Goal: Task Accomplishment & Management: Use online tool/utility

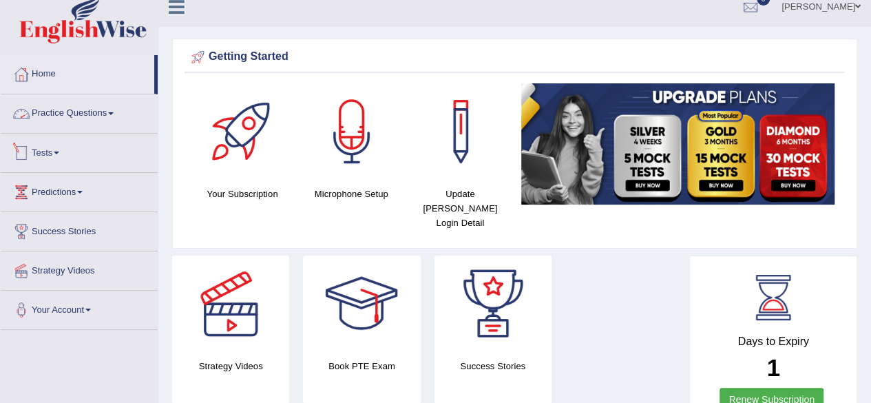
click at [64, 149] on link "Tests" at bounding box center [79, 151] width 157 height 34
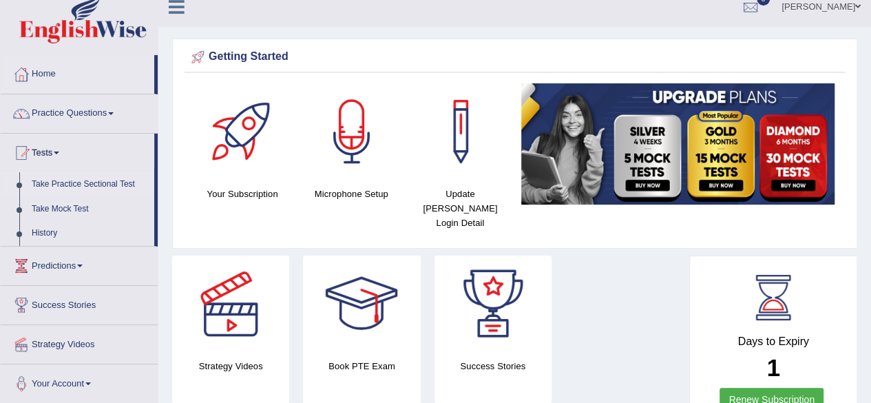
click at [93, 185] on link "Take Practice Sectional Test" at bounding box center [89, 184] width 129 height 25
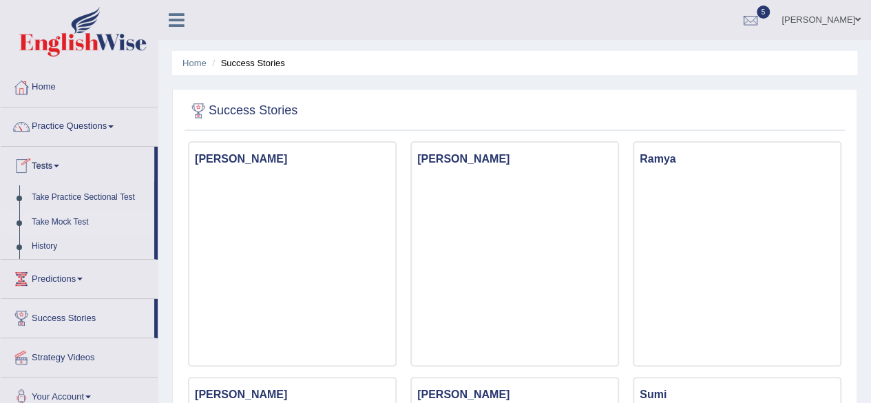
click at [67, 217] on link "Take Mock Test" at bounding box center [89, 222] width 129 height 25
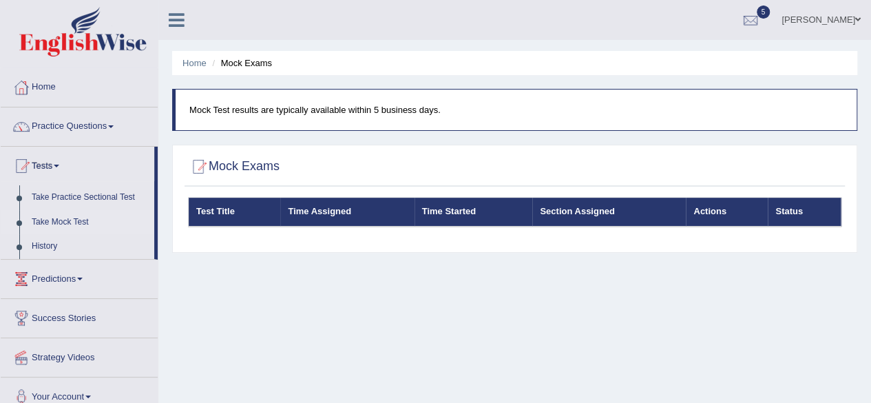
click at [349, 210] on th "Time Assigned" at bounding box center [347, 212] width 134 height 29
click at [118, 191] on link "Take Practice Sectional Test" at bounding box center [89, 197] width 129 height 25
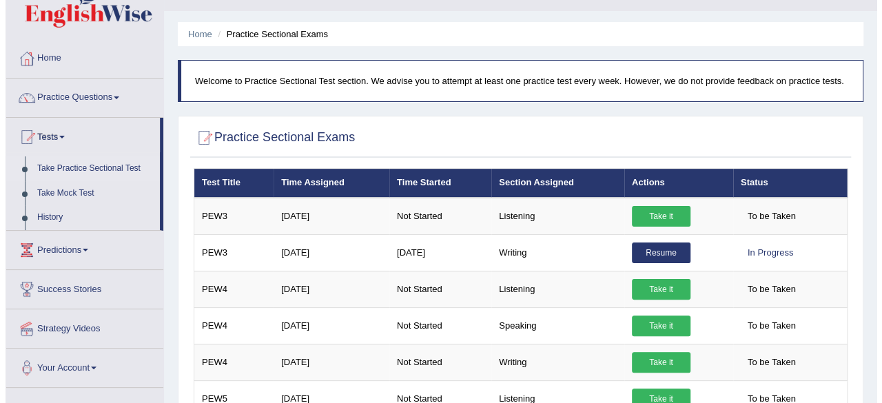
scroll to position [34, 0]
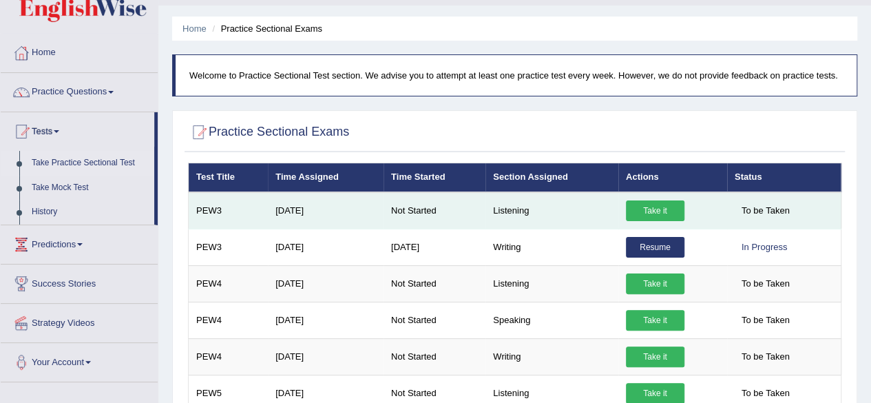
click at [656, 213] on link "Take it" at bounding box center [655, 210] width 59 height 21
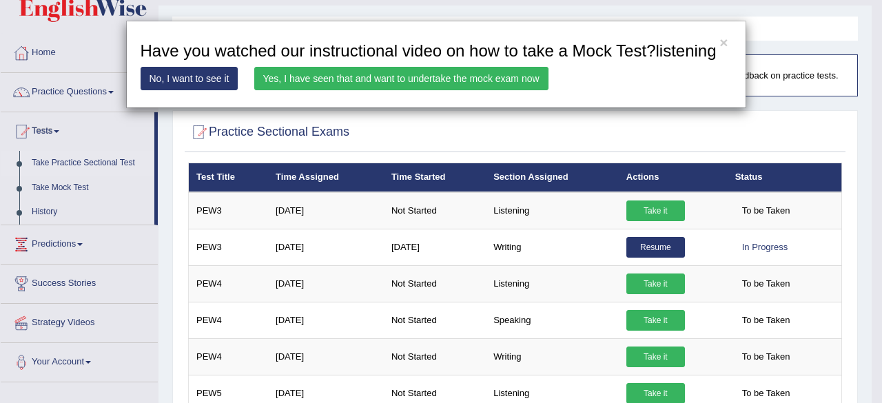
click at [303, 69] on link "Yes, I have seen that and want to undertake the mock exam now" at bounding box center [401, 78] width 294 height 23
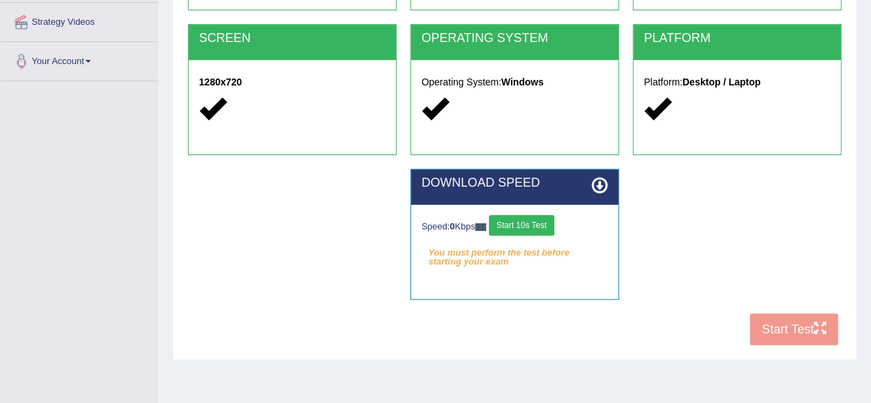
scroll to position [320, 0]
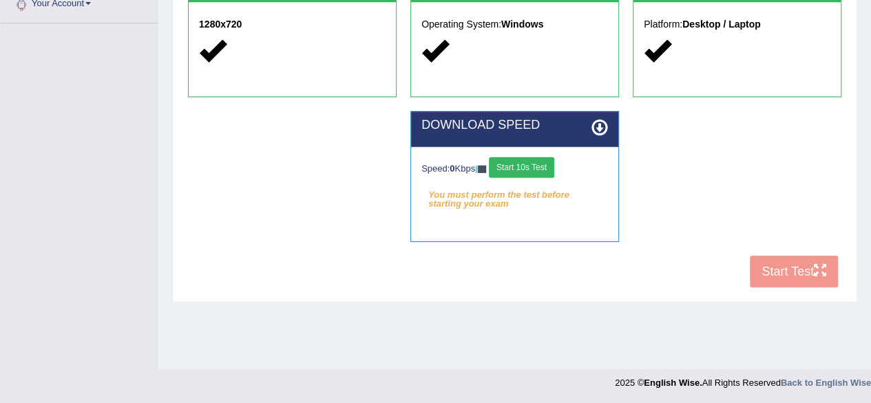
click at [510, 159] on button "Start 10s Test" at bounding box center [521, 167] width 65 height 21
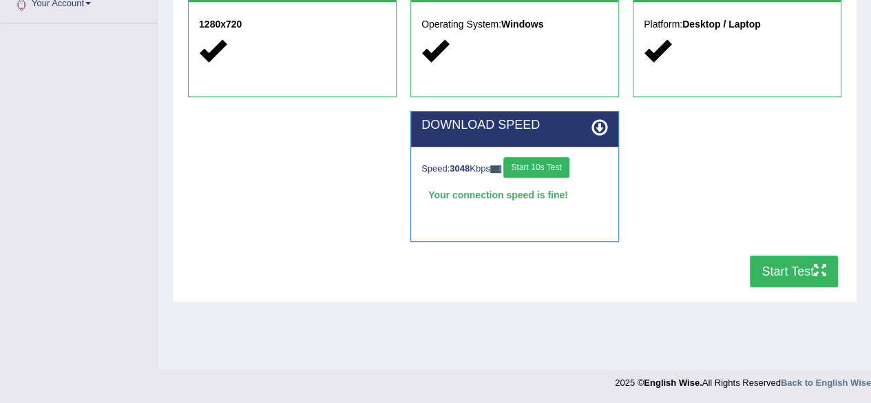
click at [777, 278] on button "Start Test" at bounding box center [794, 272] width 88 height 32
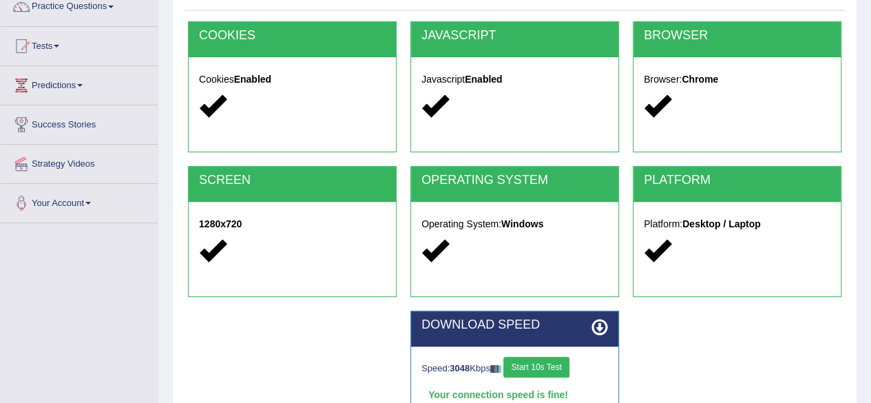
scroll to position [0, 0]
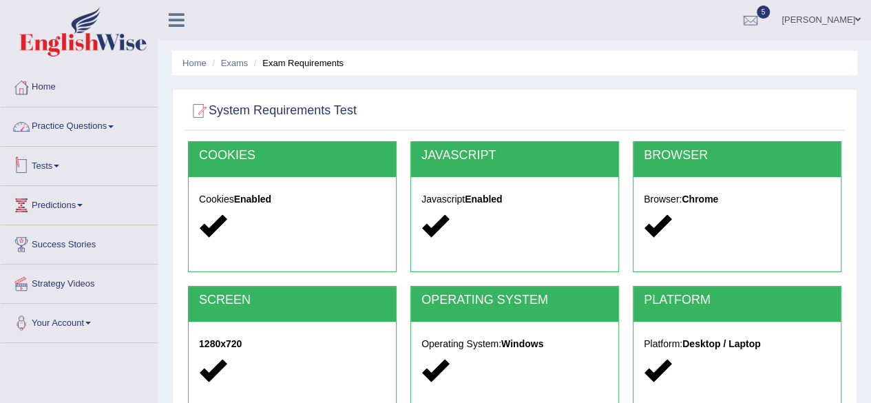
click at [106, 132] on link "Practice Questions" at bounding box center [79, 124] width 157 height 34
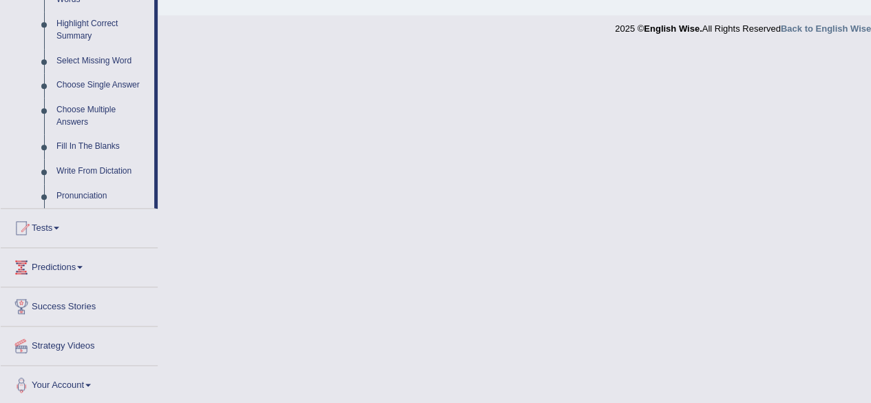
click at [30, 231] on div at bounding box center [21, 228] width 21 height 21
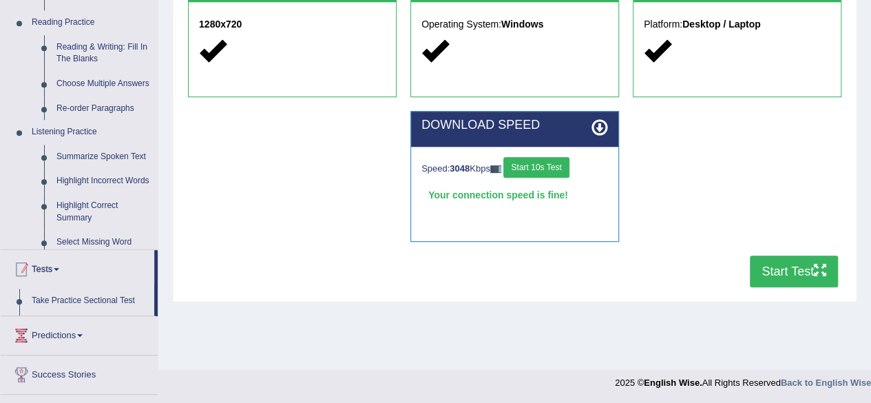
scroll to position [171, 0]
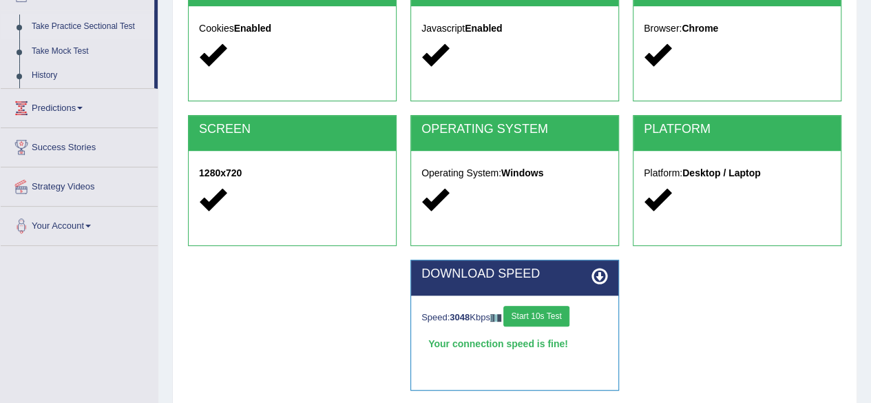
click at [87, 31] on link "Take Practice Sectional Test" at bounding box center [89, 26] width 129 height 25
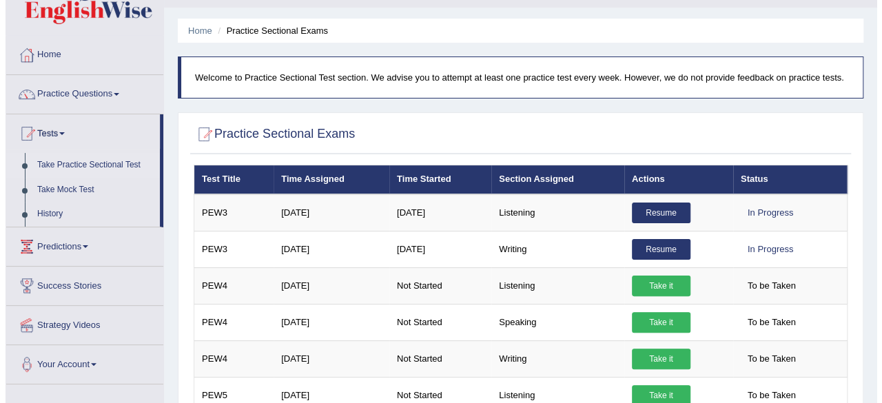
scroll to position [55, 0]
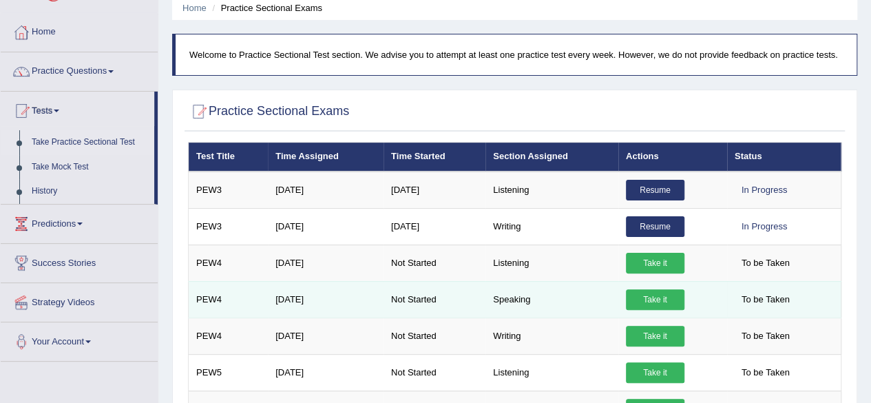
click at [659, 293] on link "Take it" at bounding box center [655, 299] width 59 height 21
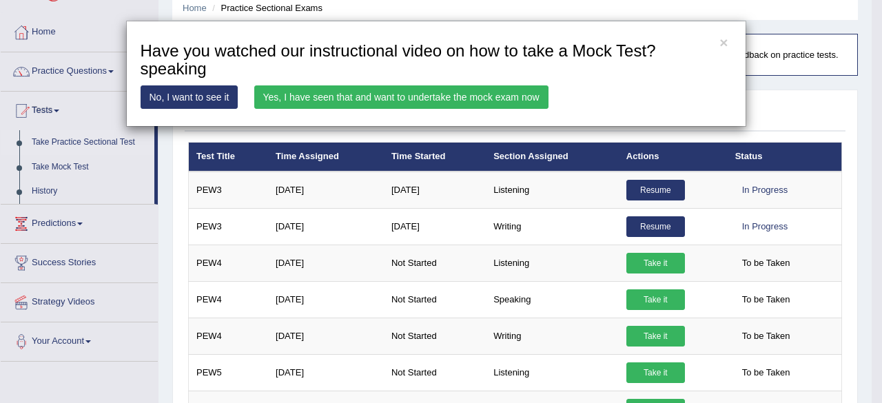
click at [411, 83] on div "× Have you watched our instructional video on how to take a Mock Test?speaking …" at bounding box center [436, 74] width 620 height 106
click at [409, 92] on link "Yes, I have seen that and want to undertake the mock exam now" at bounding box center [401, 96] width 294 height 23
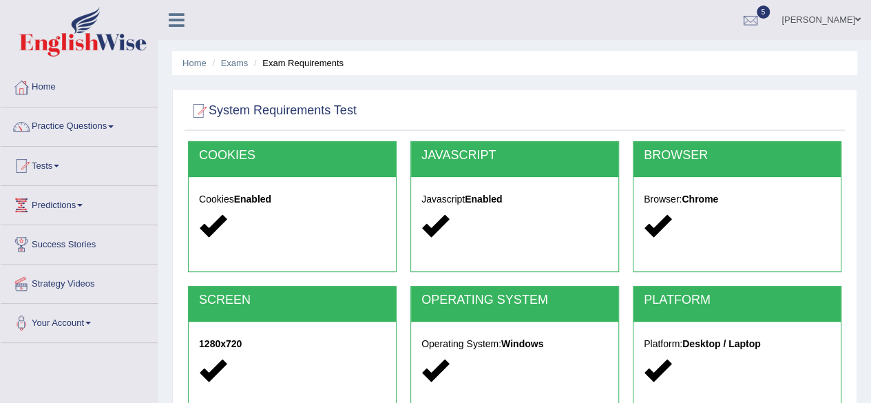
scroll to position [320, 0]
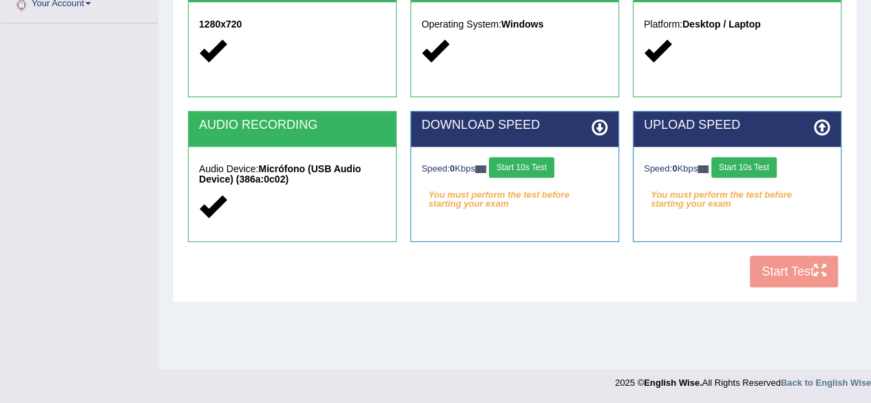
click at [539, 163] on button "Start 10s Test" at bounding box center [521, 167] width 65 height 21
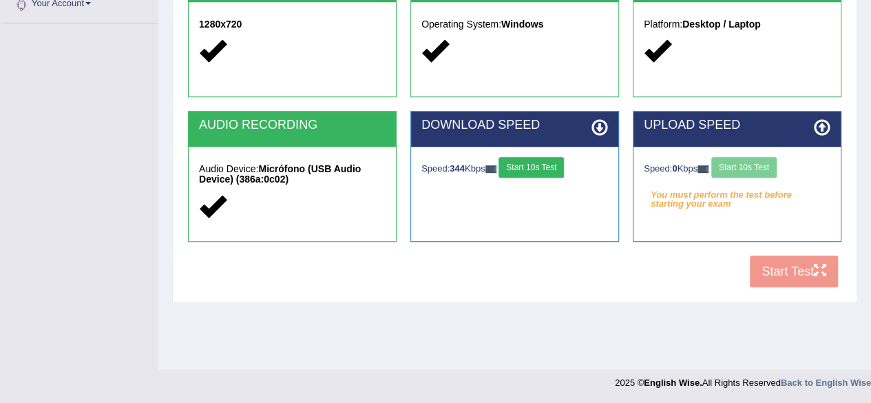
click at [743, 162] on div "Speed: 0 Kbps Start 10s Test" at bounding box center [737, 169] width 187 height 24
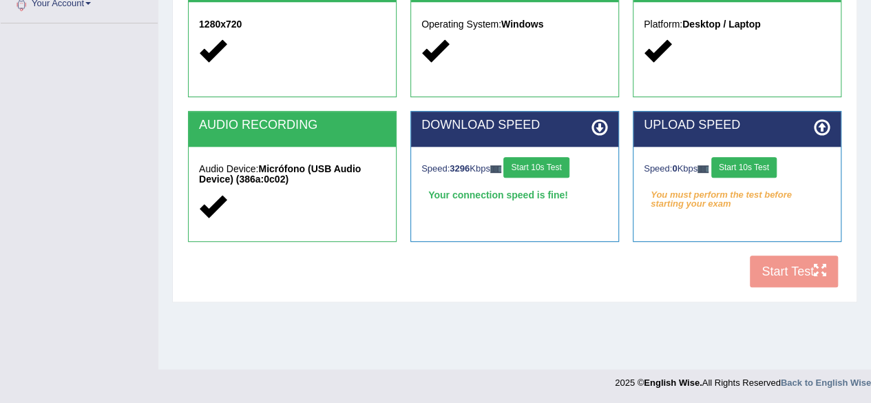
click at [743, 169] on button "Start 10s Test" at bounding box center [744, 167] width 65 height 21
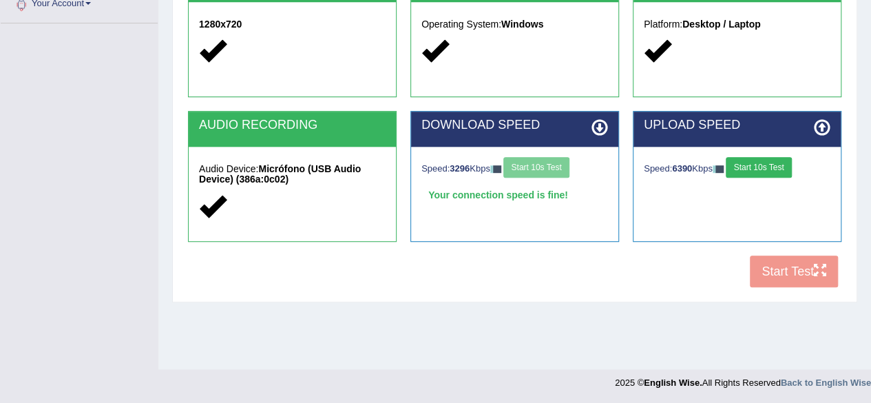
click at [770, 172] on button "Start 10s Test" at bounding box center [758, 167] width 65 height 21
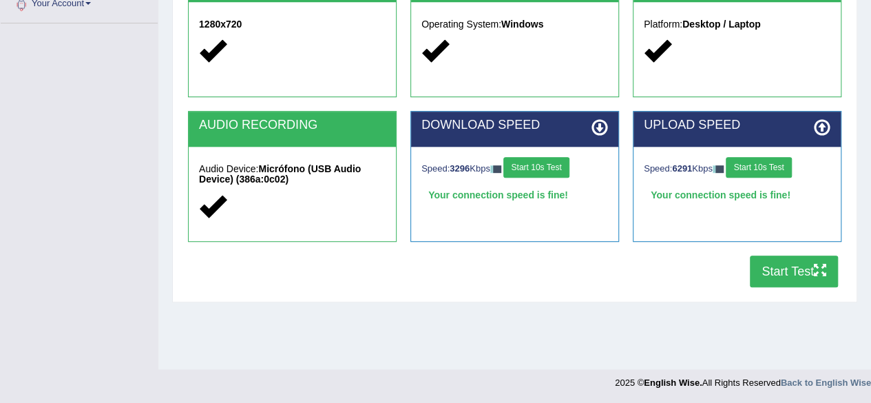
click at [795, 272] on button "Start Test" at bounding box center [794, 272] width 88 height 32
